Goal: Transaction & Acquisition: Purchase product/service

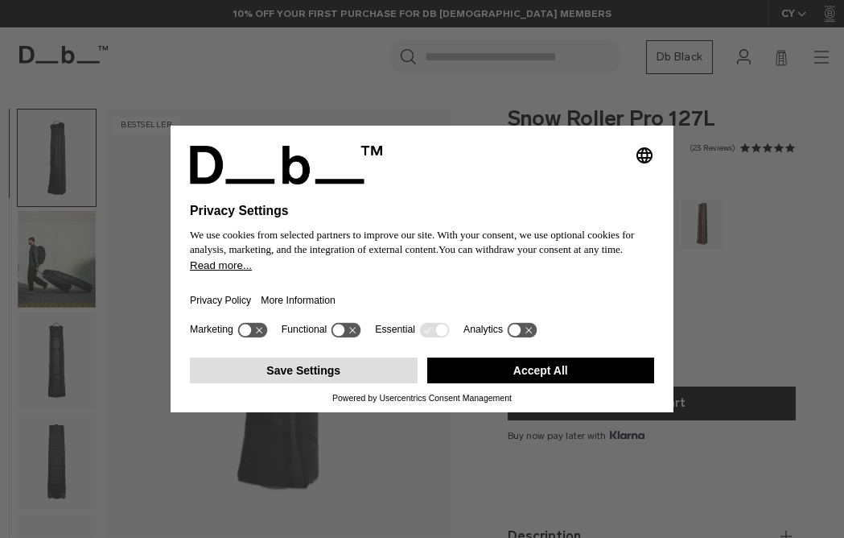
click at [315, 375] on button "Save Settings" at bounding box center [304, 370] width 228 height 26
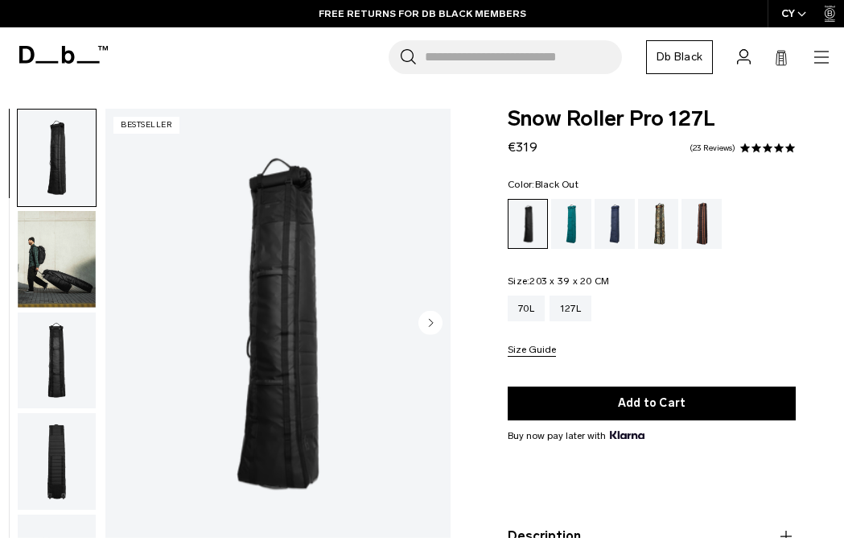
click at [277, 285] on img "1 / 10" at bounding box center [277, 324] width 345 height 431
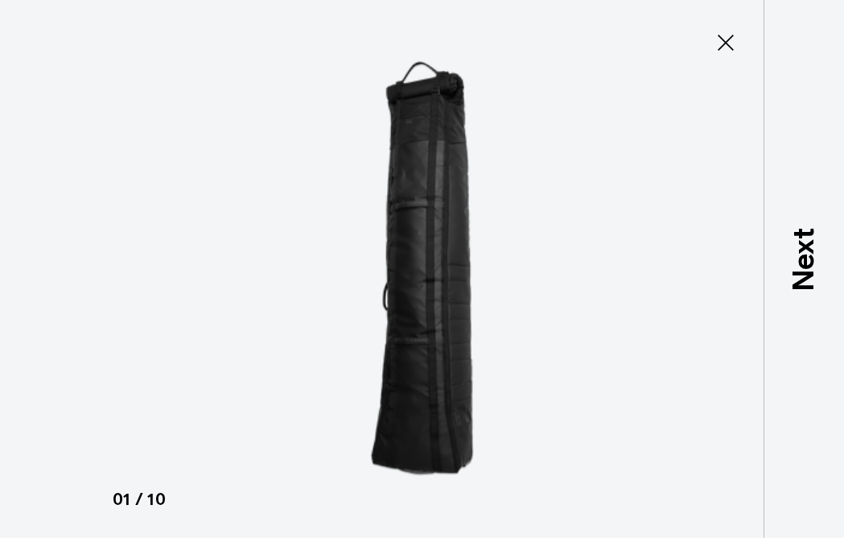
click at [730, 38] on icon at bounding box center [726, 43] width 16 height 16
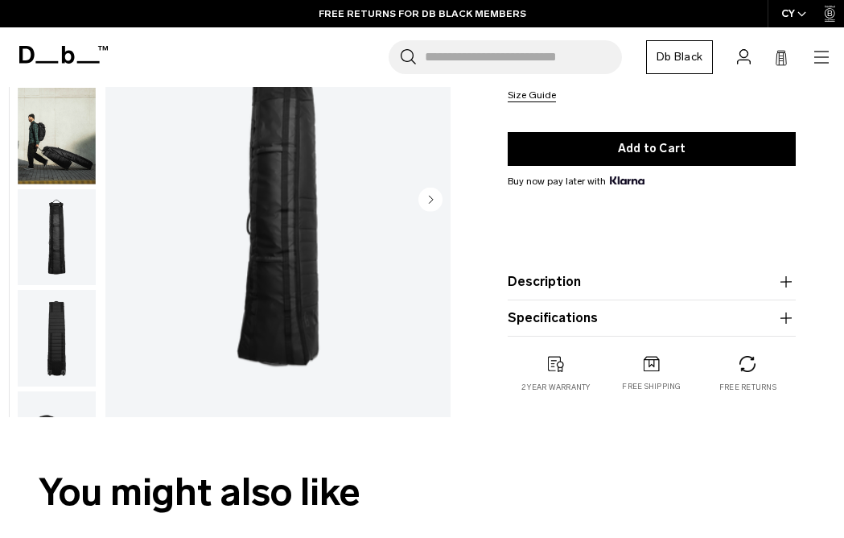
scroll to position [291, 0]
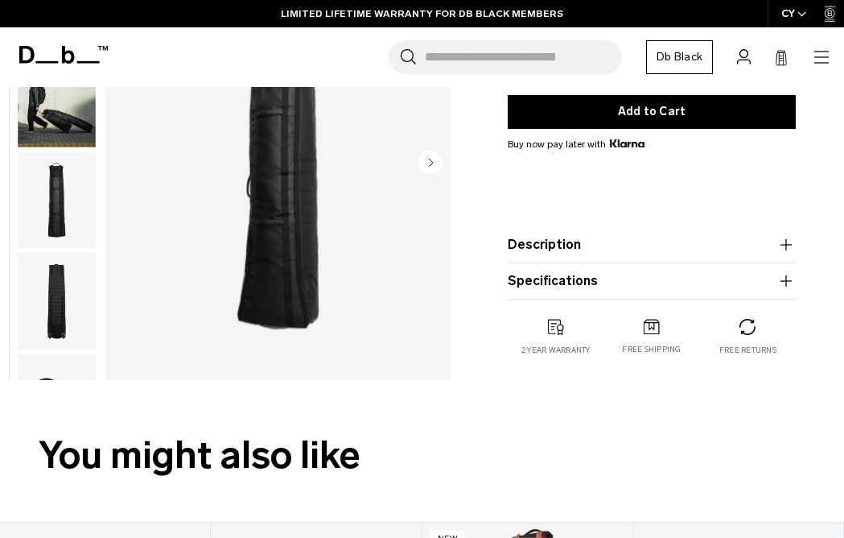
click at [47, 123] on img "button" at bounding box center [57, 98] width 78 height 97
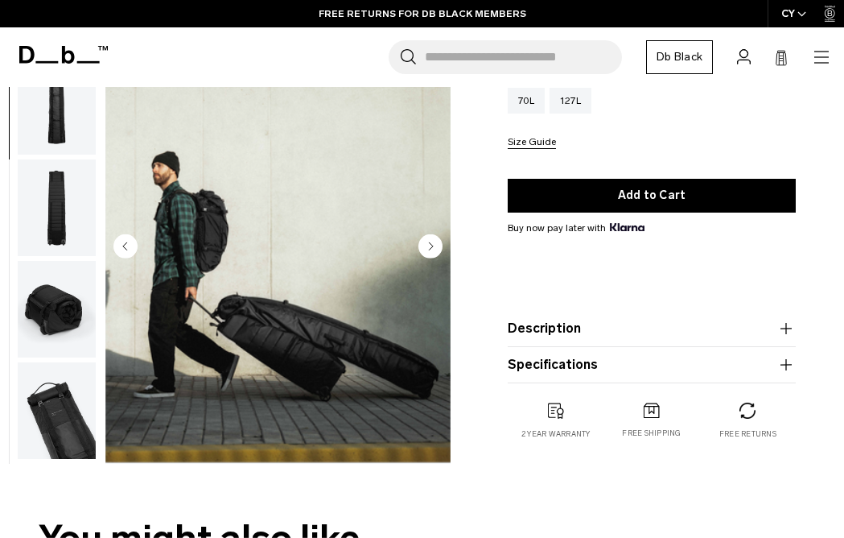
scroll to position [0, 0]
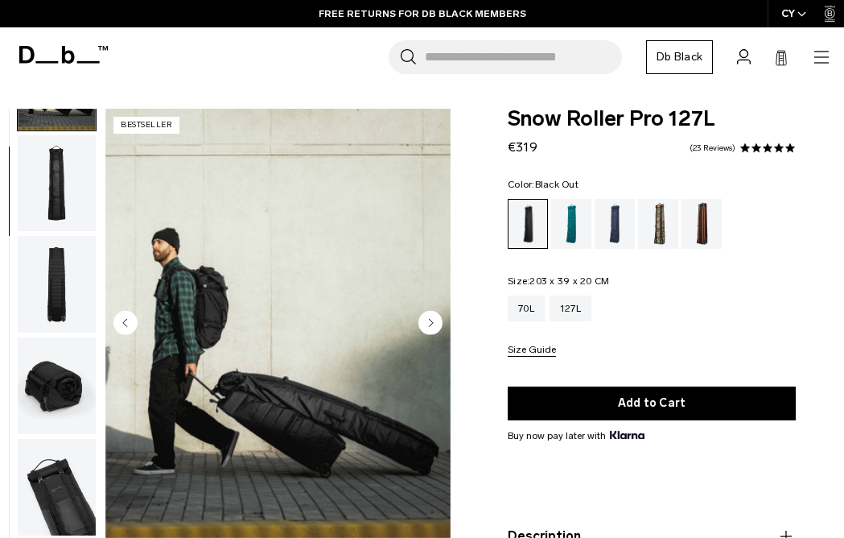
click at [58, 174] on img "button" at bounding box center [57, 183] width 78 height 97
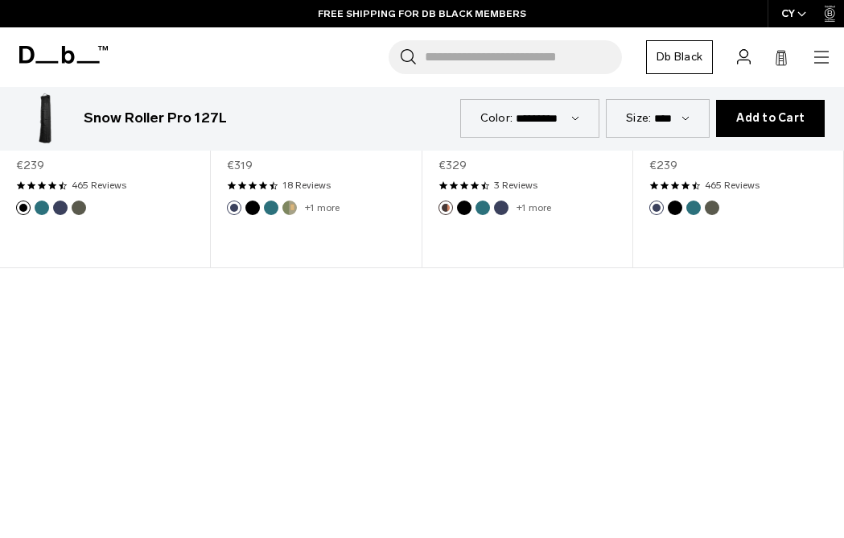
scroll to position [948, 0]
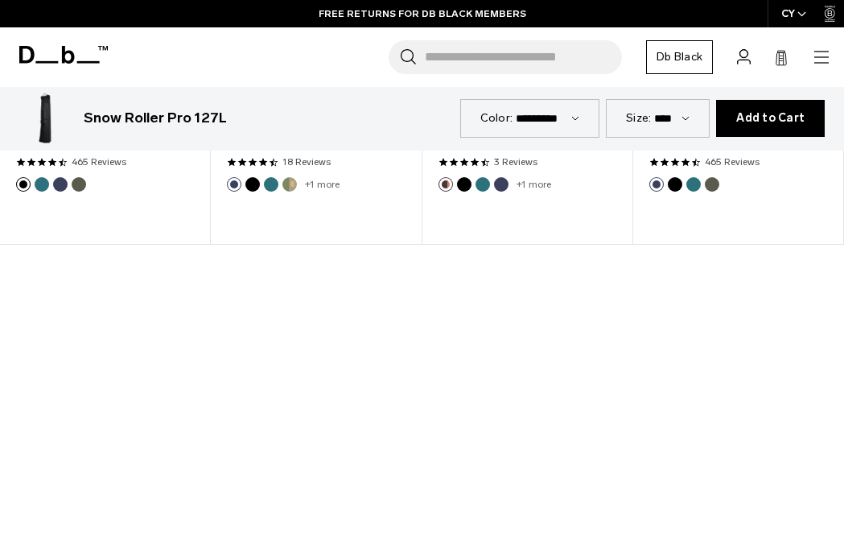
click at [422, 486] on div at bounding box center [422, 481] width 844 height 475
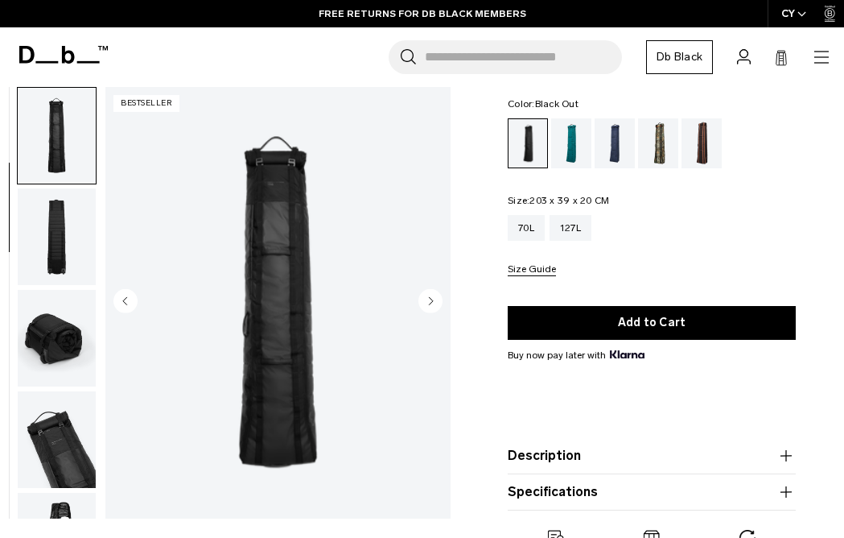
scroll to position [45, 0]
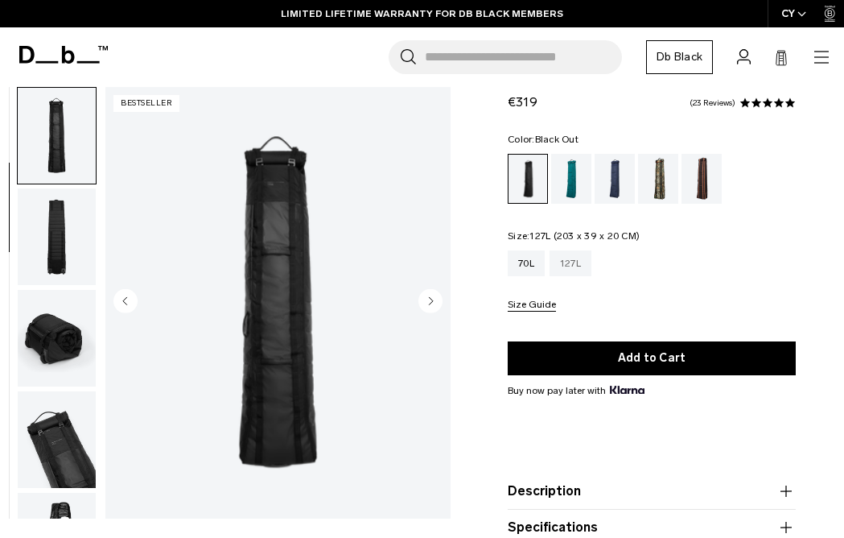
click at [580, 262] on div "127L" at bounding box center [571, 263] width 42 height 26
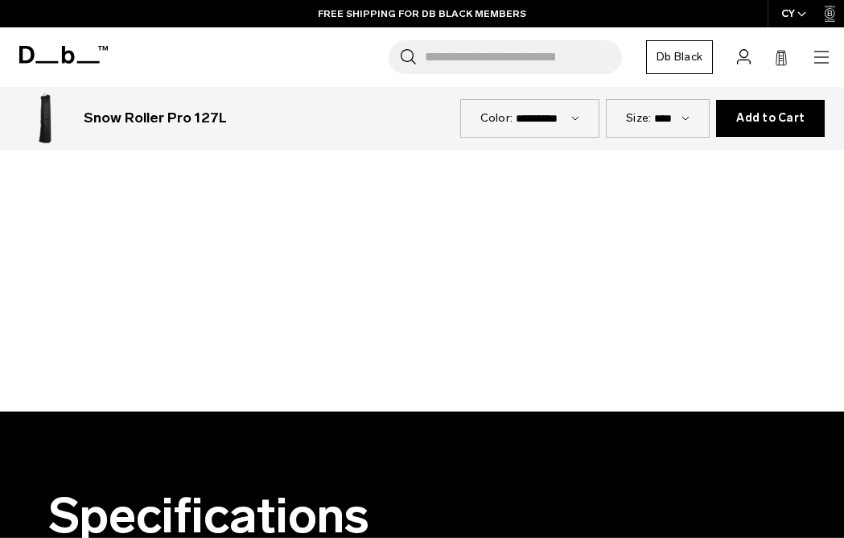
scroll to position [1135, 0]
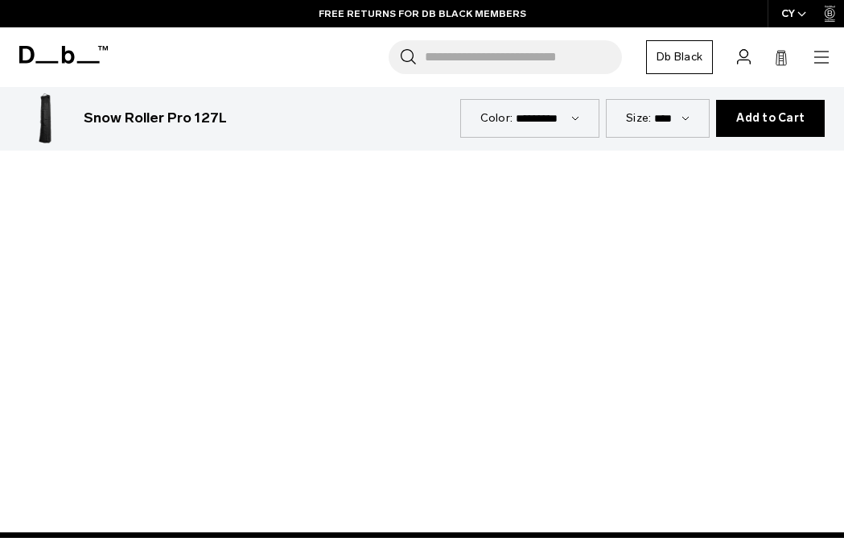
click at [425, 294] on div at bounding box center [422, 294] width 844 height 475
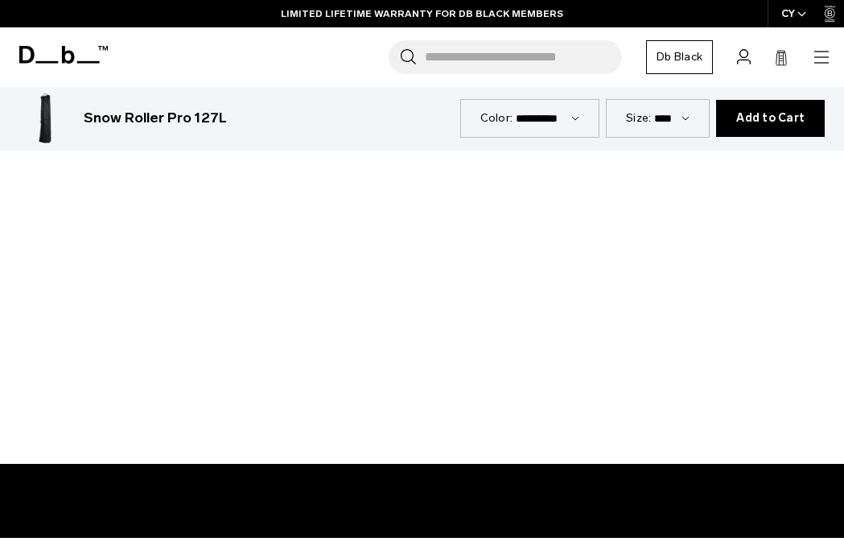
scroll to position [1213, 0]
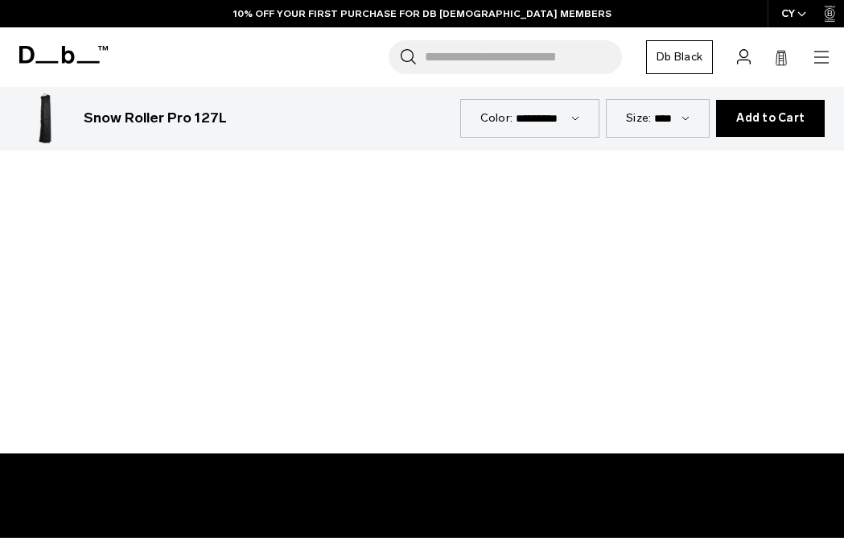
click at [488, 251] on div at bounding box center [422, 215] width 844 height 475
click at [619, 82] on header "Shop By Category All Products New Arrivals Bestsellers" at bounding box center [422, 57] width 844 height 60
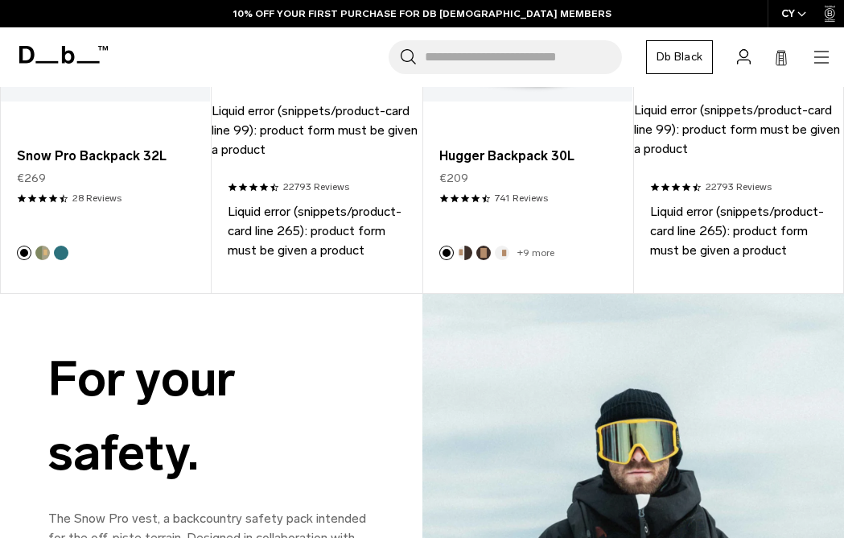
scroll to position [2418, 0]
